Goal: Task Accomplishment & Management: Use online tool/utility

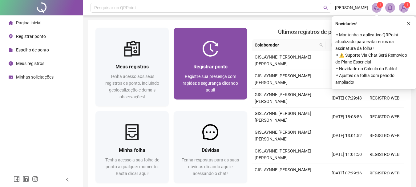
click at [206, 58] on div "Registrar ponto Registre sua presença com rapidez e segurança clicando aqui!" at bounding box center [210, 78] width 73 height 43
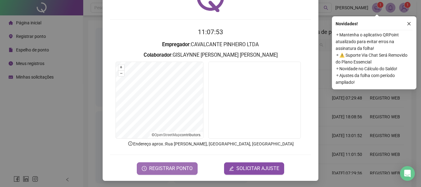
scroll to position [40, 0]
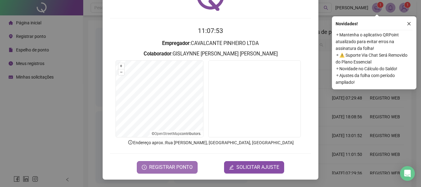
click at [168, 167] on span "REGISTRAR PONTO" at bounding box center [170, 167] width 43 height 7
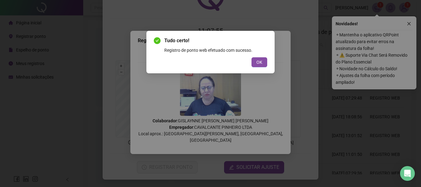
click at [259, 59] on span "OK" at bounding box center [259, 62] width 6 height 7
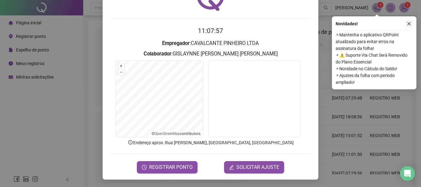
click at [407, 22] on icon "close" at bounding box center [409, 24] width 4 height 4
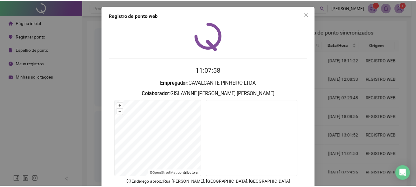
scroll to position [0, 0]
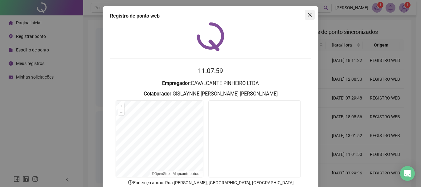
click at [308, 15] on icon "close" at bounding box center [309, 14] width 5 height 5
